Goal: Check status: Check status

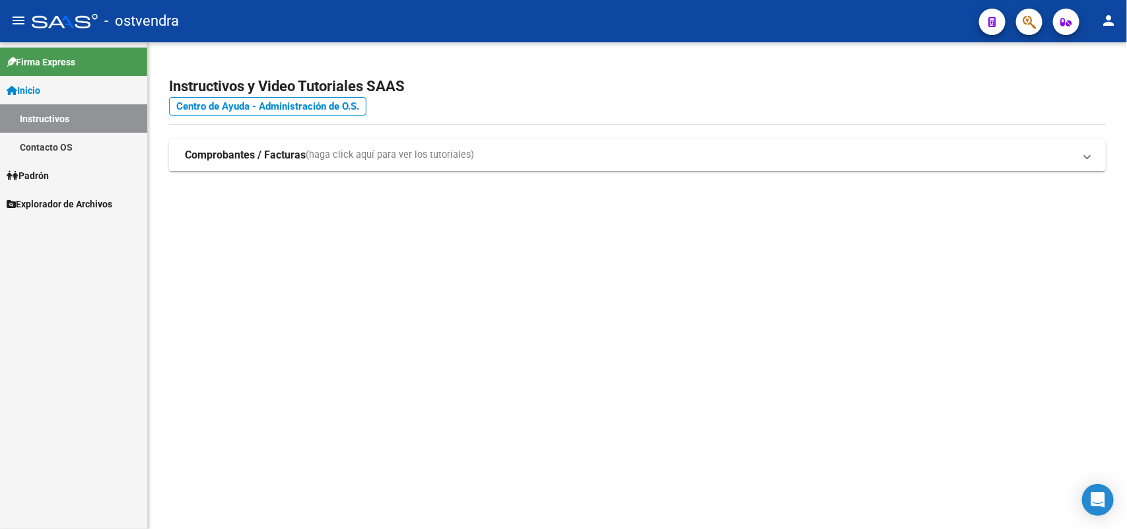
drag, startPoint x: 294, startPoint y: 295, endPoint x: 0, endPoint y: 193, distance: 311.0
click at [241, 282] on mat-sidenav-content "Instructivos y Video Tutoriales SAAS Centro de Ayuda - Administración de O.S. C…" at bounding box center [637, 285] width 979 height 486
click at [48, 183] on link "Padrón" at bounding box center [73, 175] width 147 height 28
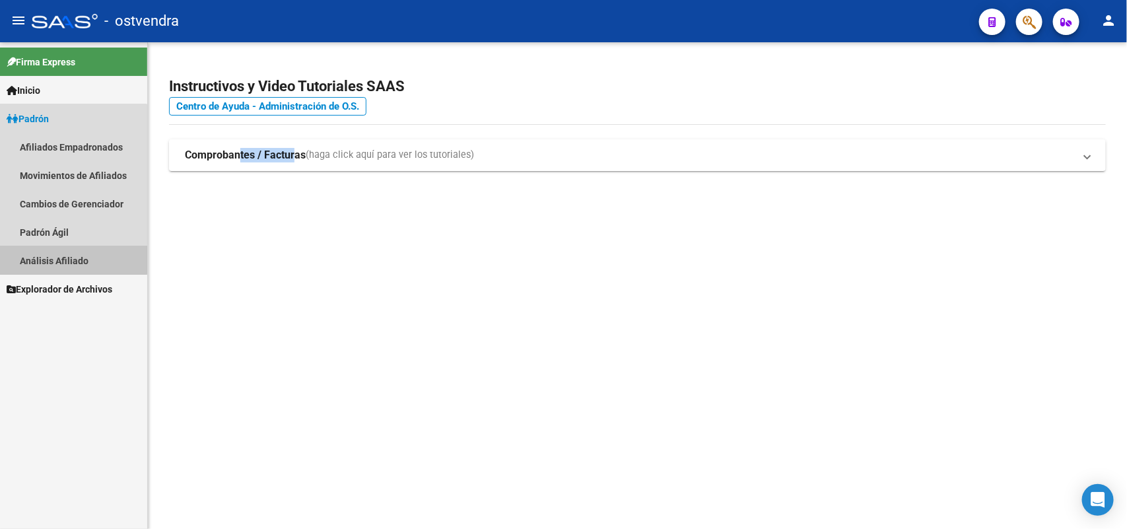
click at [59, 255] on link "Análisis Afiliado" at bounding box center [73, 260] width 147 height 28
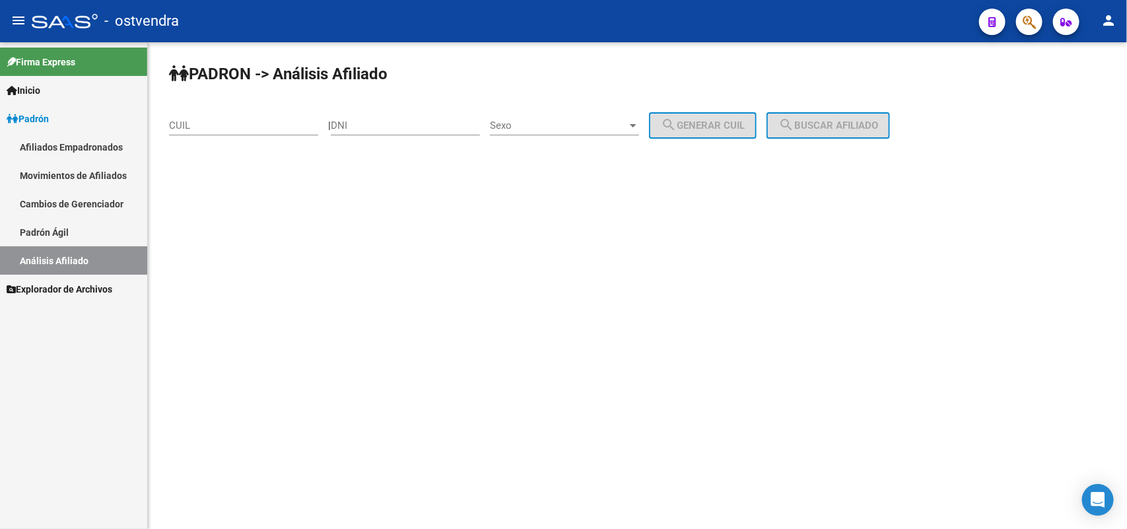
click at [234, 121] on input "CUIL" at bounding box center [243, 125] width 149 height 12
paste input "27-26830666-3"
click at [849, 127] on span "search Buscar afiliado" at bounding box center [828, 125] width 100 height 12
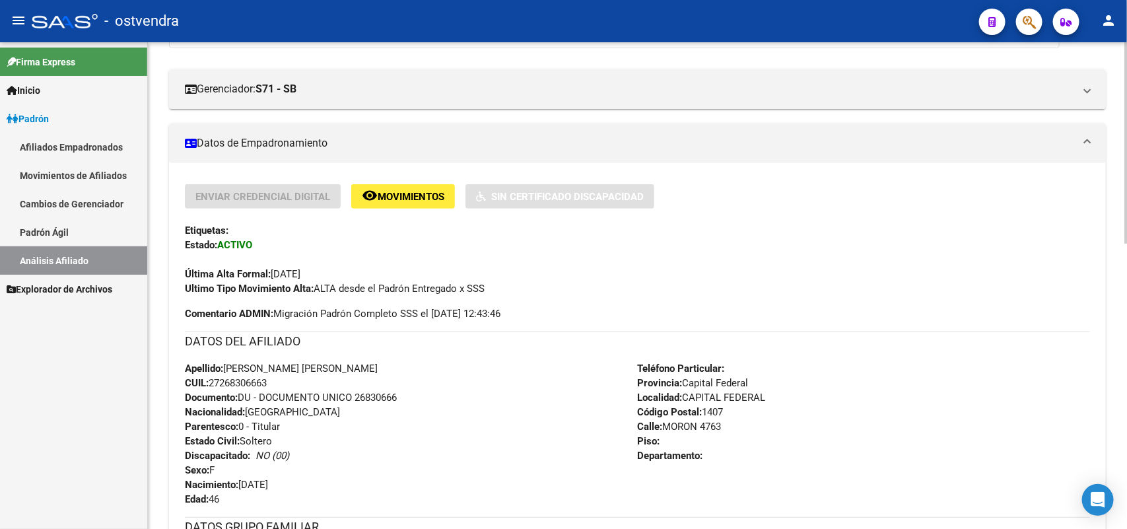
scroll to position [165, 0]
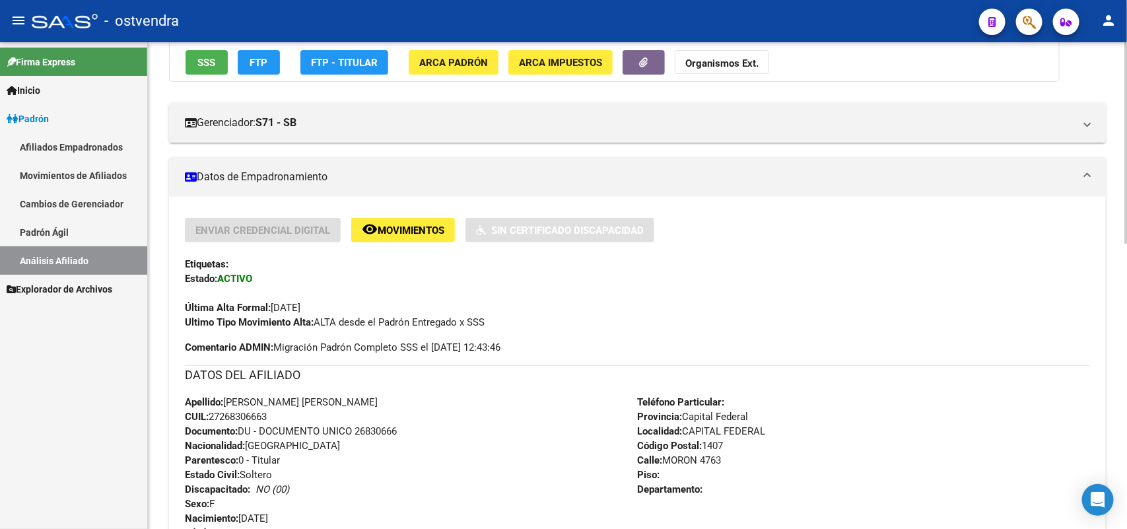
click at [286, 419] on div "Apellido: [PERSON_NAME] [PERSON_NAME] CUIL: 27268306663 Documento: DU - DOCUMEN…" at bounding box center [411, 467] width 453 height 145
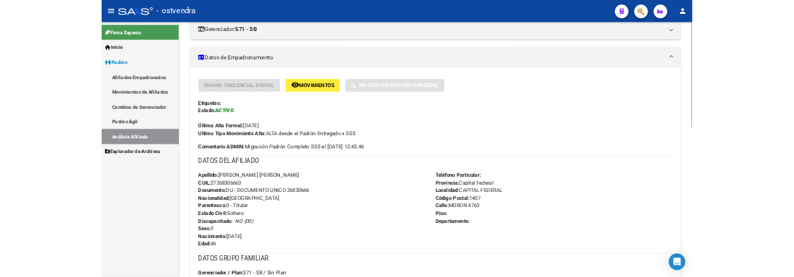
scroll to position [330, 0]
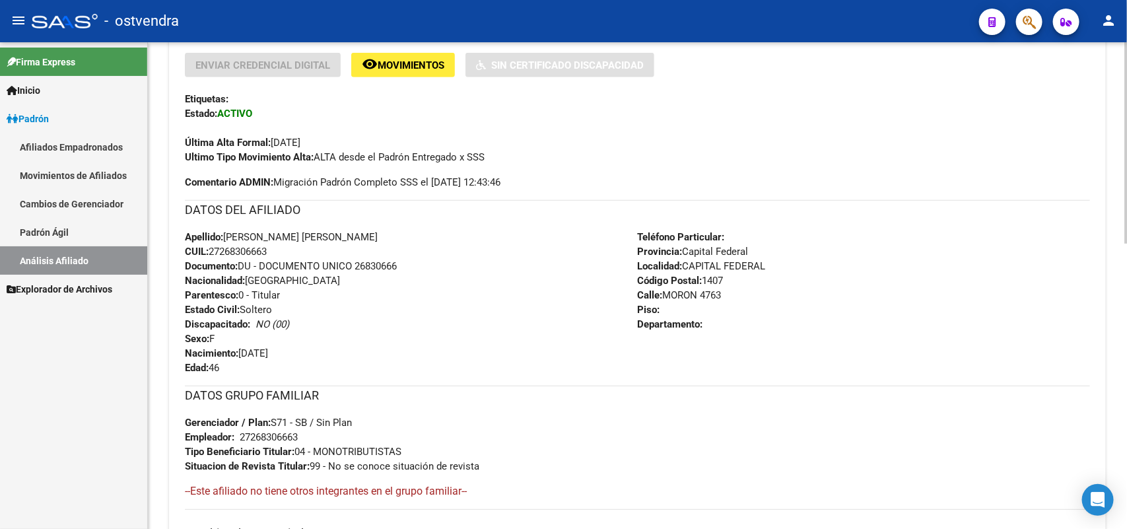
drag, startPoint x: 284, startPoint y: 244, endPoint x: 213, endPoint y: 252, distance: 71.7
click at [213, 252] on div "Apellido: [PERSON_NAME] [PERSON_NAME] CUIL: 27268306663 Documento: DU - DOCUMEN…" at bounding box center [411, 302] width 453 height 145
copy span "27268306663"
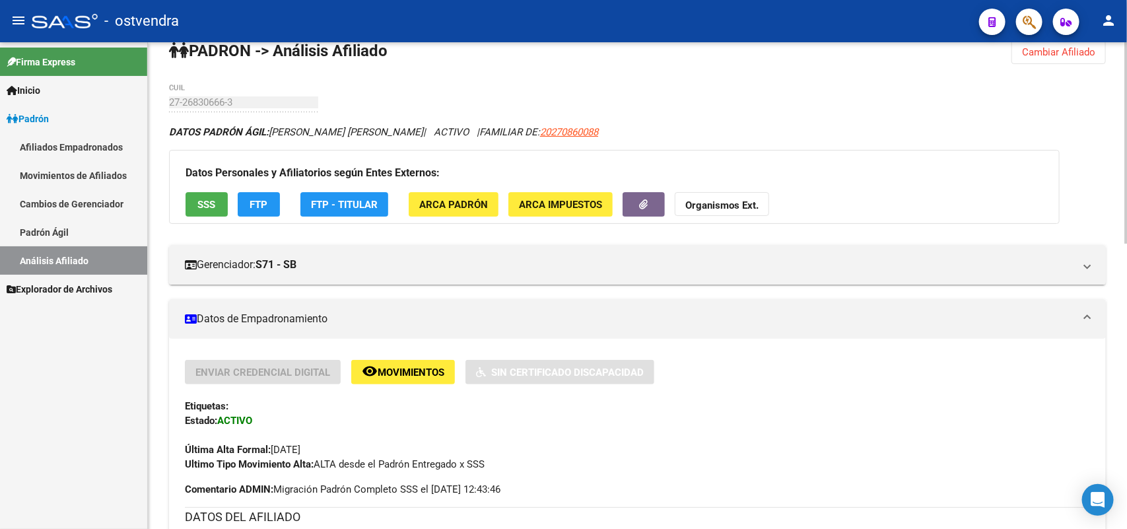
scroll to position [5, 0]
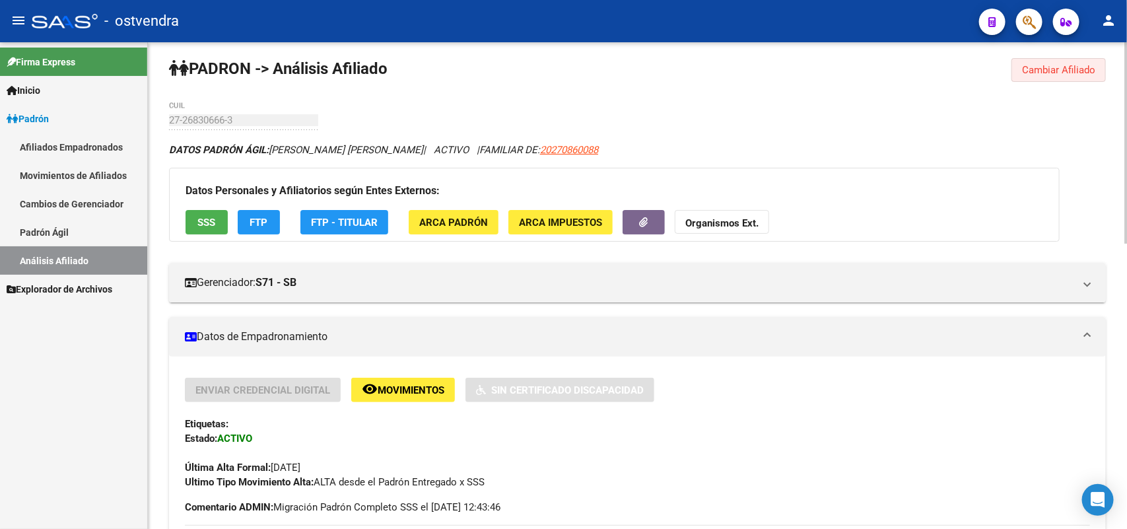
click at [1053, 69] on span "Cambiar Afiliado" at bounding box center [1058, 70] width 73 height 12
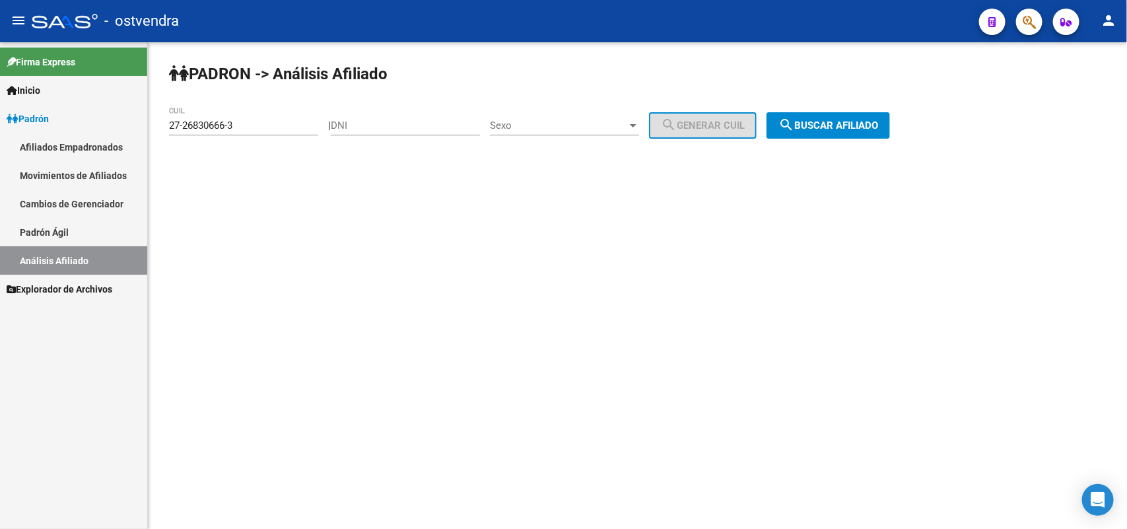
click at [286, 136] on div "27-26830666-3 CUIL" at bounding box center [243, 127] width 149 height 41
click at [266, 116] on div "27-26830666-3 CUIL" at bounding box center [243, 121] width 149 height 28
paste input
click at [878, 127] on span "search Buscar afiliado" at bounding box center [828, 125] width 100 height 12
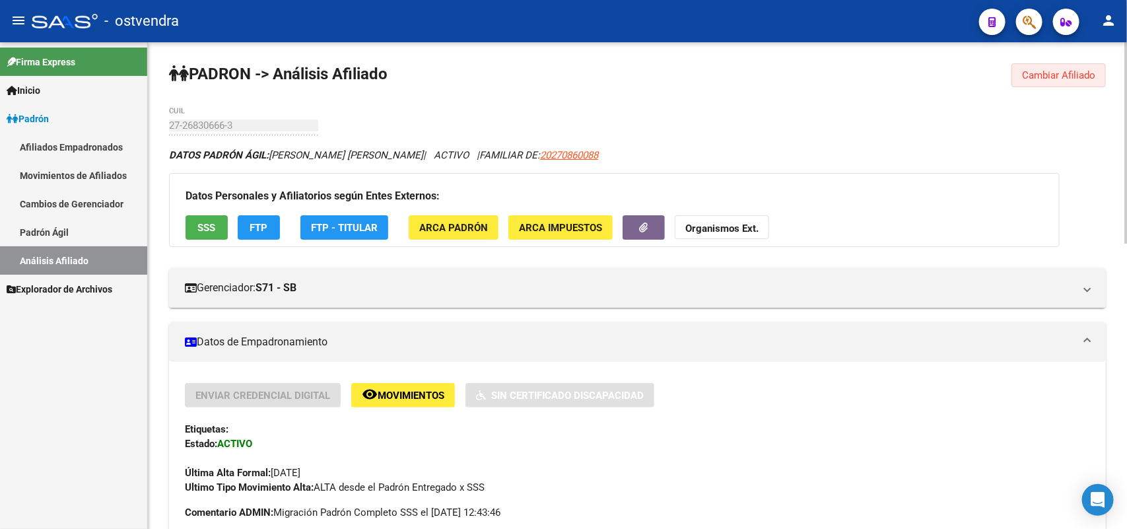
click at [1072, 67] on button "Cambiar Afiliado" at bounding box center [1058, 75] width 94 height 24
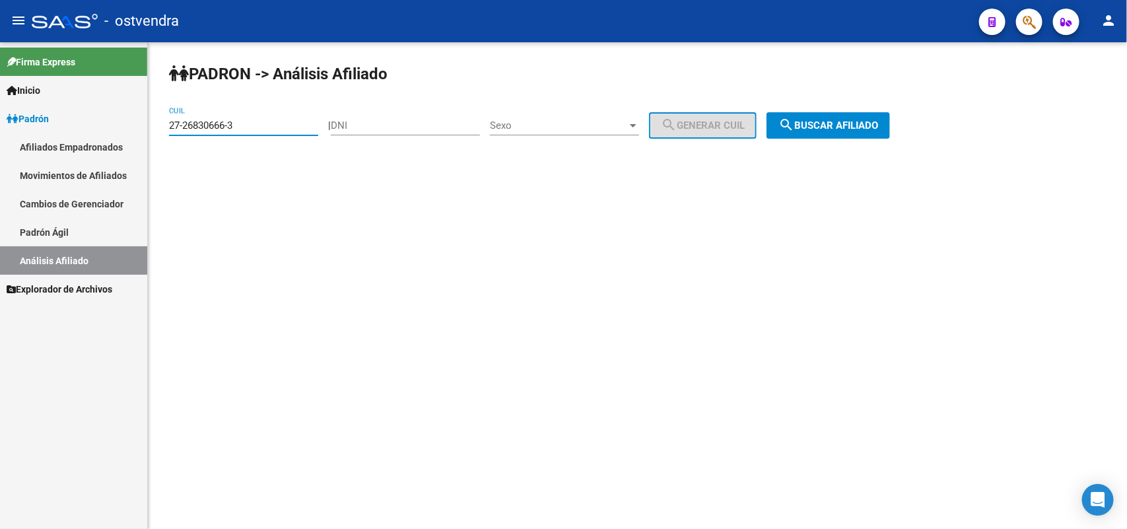
click at [267, 120] on input "27-26830666-3" at bounding box center [243, 125] width 149 height 12
drag, startPoint x: 267, startPoint y: 120, endPoint x: 0, endPoint y: 137, distance: 267.8
click at [0, 137] on mat-sidenav-container "Firma Express Inicio Instructivos Contacto OS Padrón Afiliados Empadronados Mov…" at bounding box center [563, 285] width 1127 height 486
paste input "0-27086008-8"
type input "20-27086008-8"
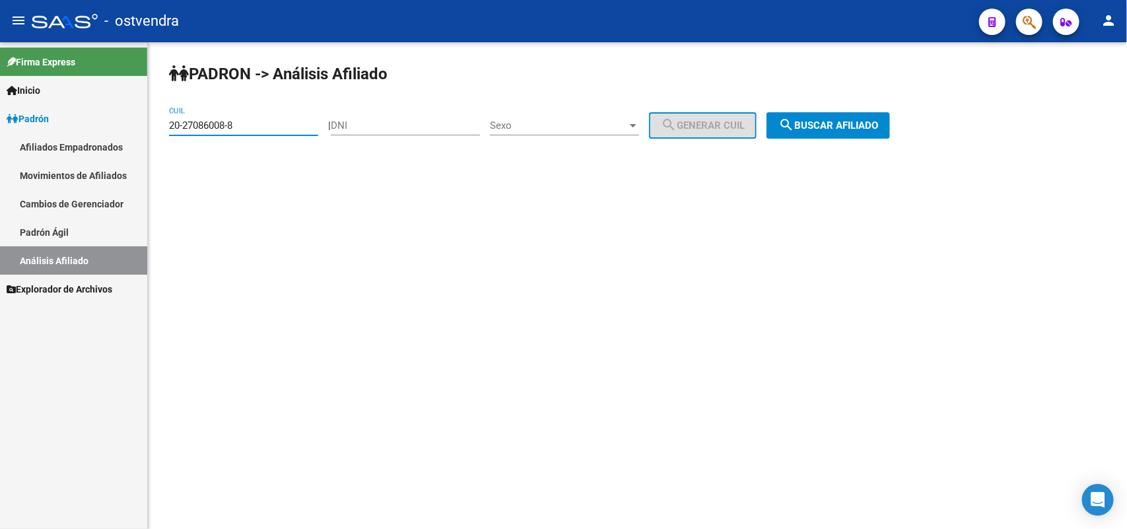
click at [866, 127] on span "search Buscar afiliado" at bounding box center [828, 125] width 100 height 12
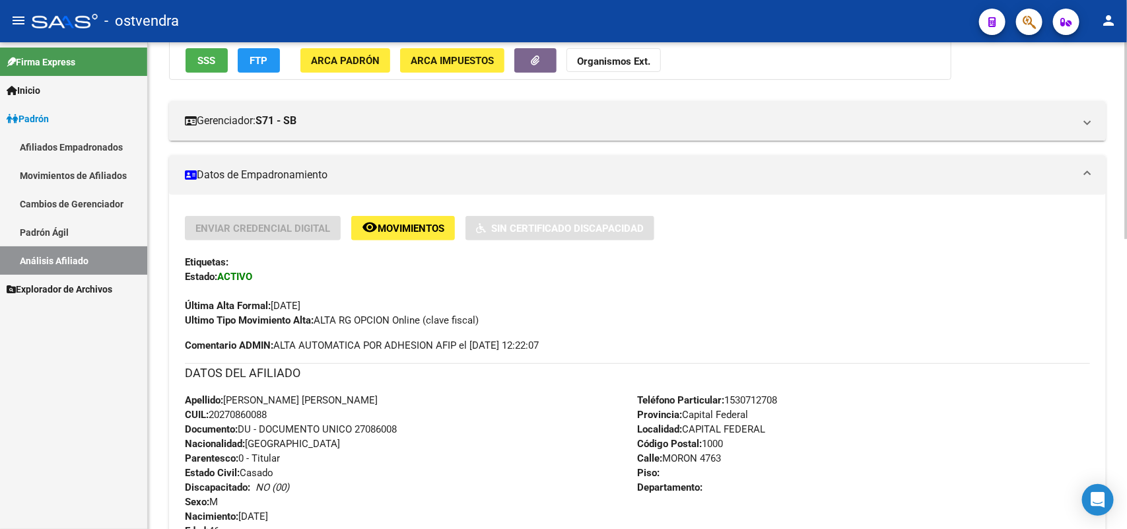
scroll to position [165, 0]
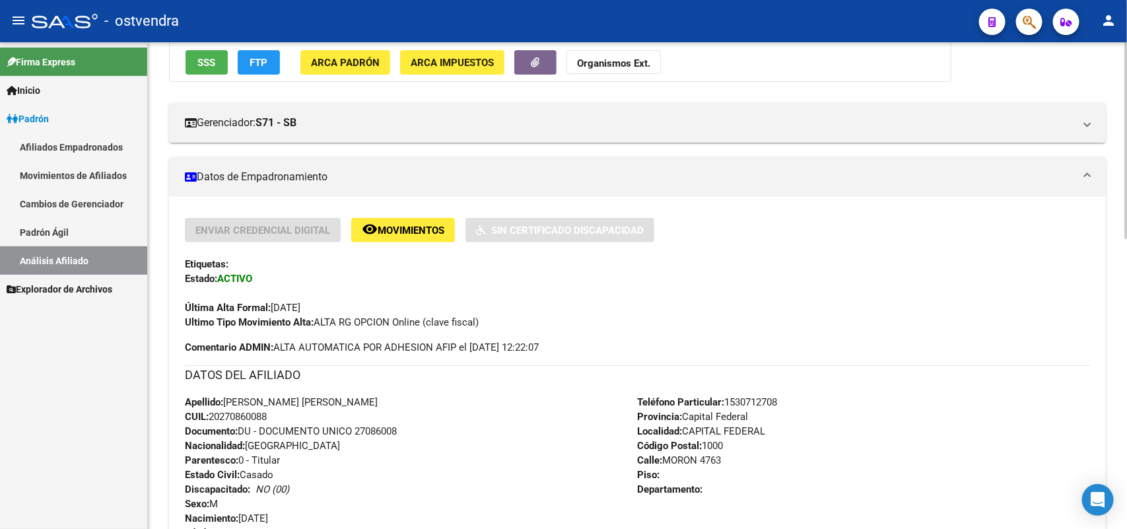
click at [511, 325] on div "Ultimo Tipo Movimiento Alta: ALTA RG OPCION Online (clave fiscal)" at bounding box center [637, 322] width 905 height 15
